Goal: Navigation & Orientation: Find specific page/section

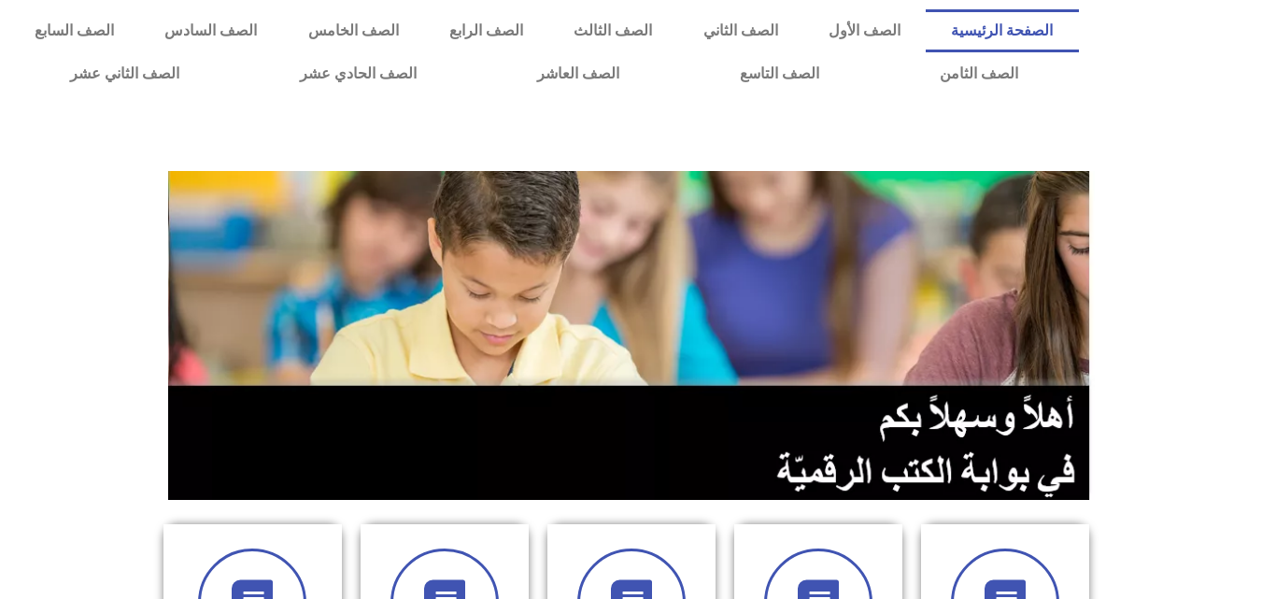
scroll to position [523, 0]
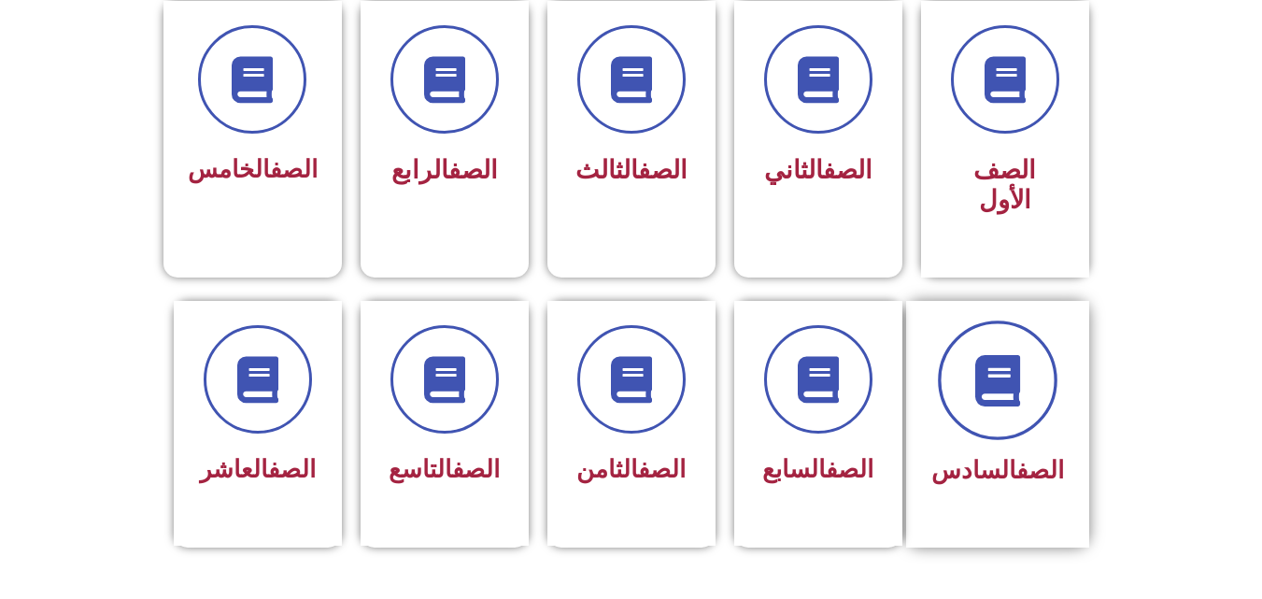
click at [1014, 394] on span at bounding box center [998, 380] width 120 height 120
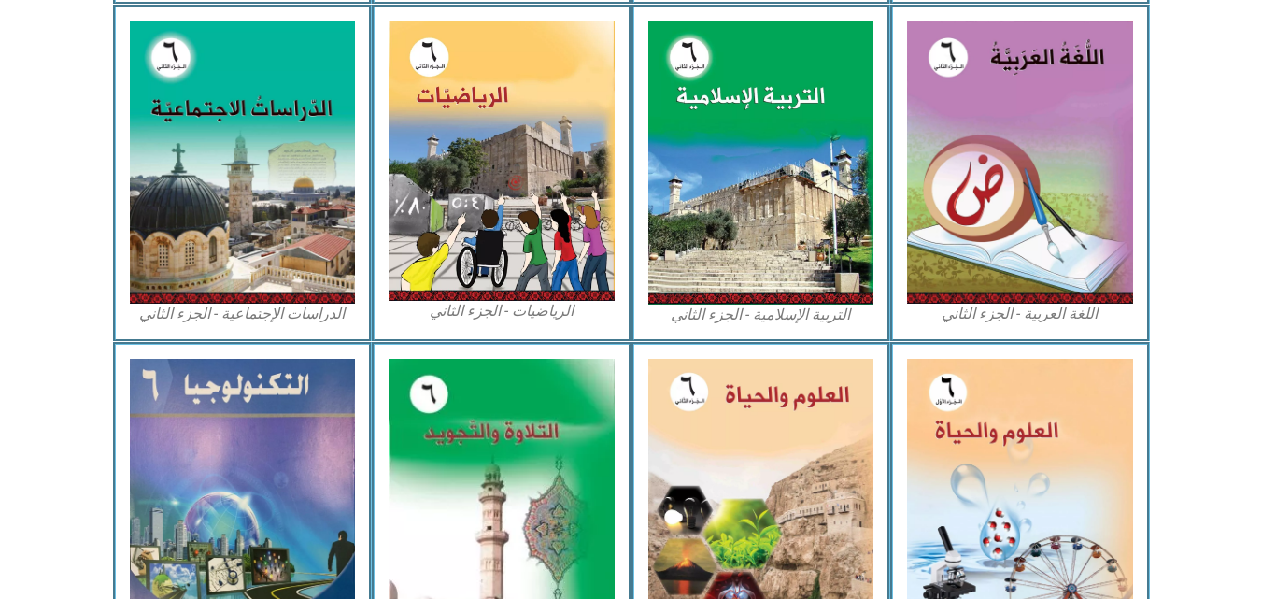
scroll to position [931, 0]
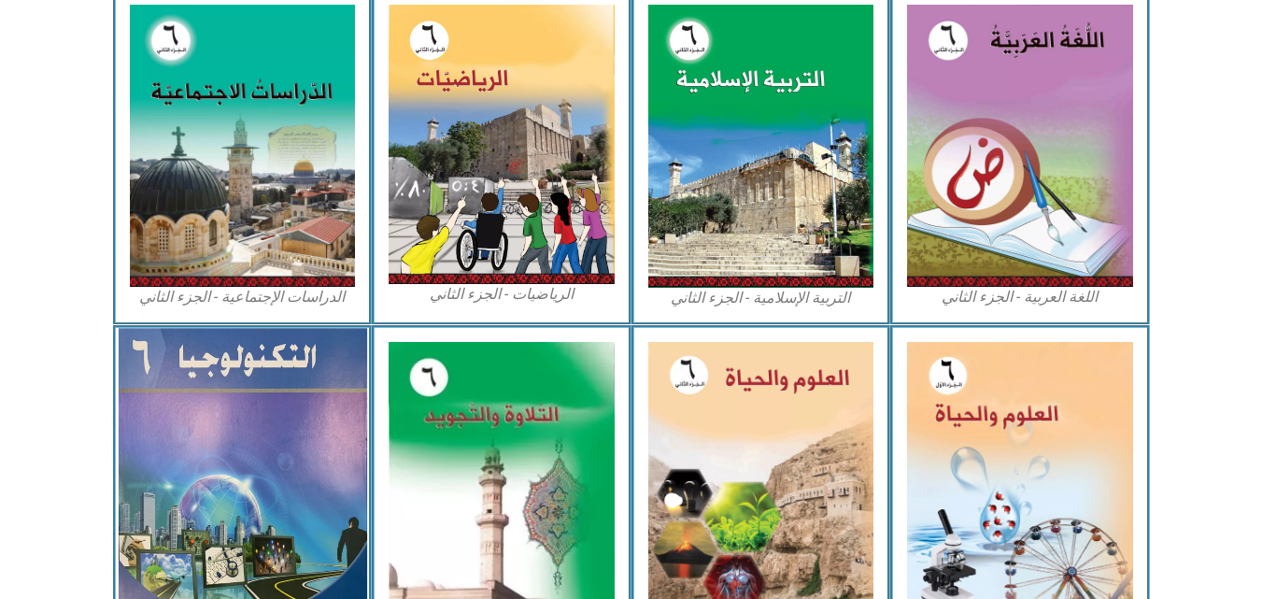
click at [236, 455] on img at bounding box center [242, 479] width 248 height 303
click at [206, 446] on img at bounding box center [242, 479] width 248 height 303
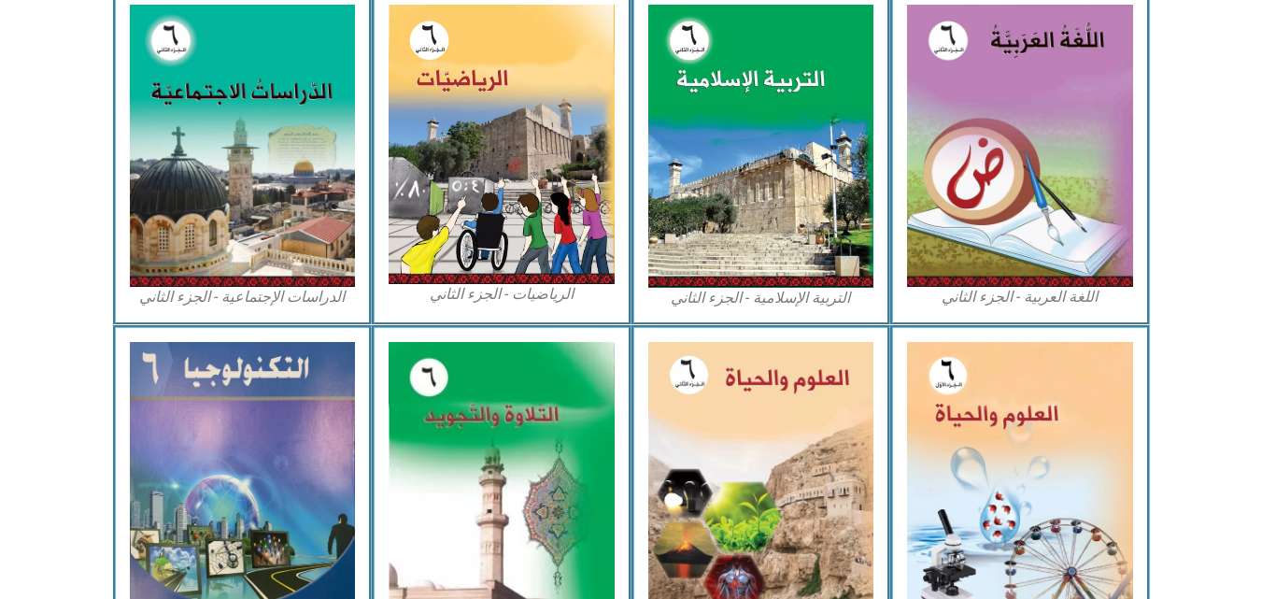
scroll to position [1067, 0]
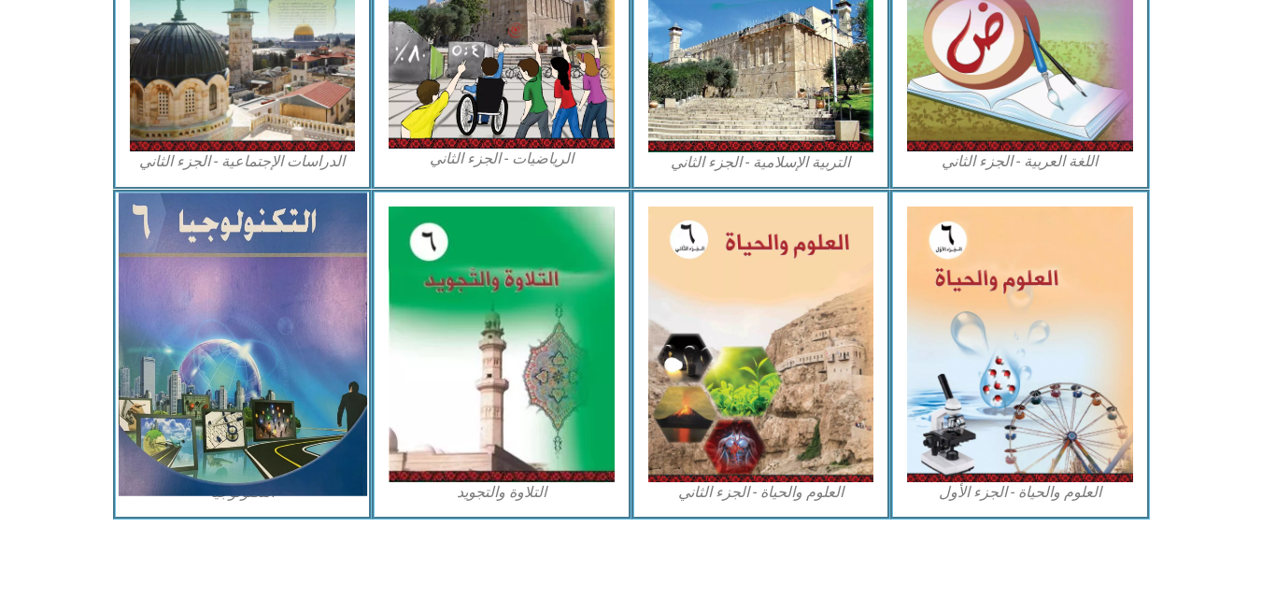
click at [211, 304] on img at bounding box center [242, 343] width 248 height 303
